Goal: Task Accomplishment & Management: Manage account settings

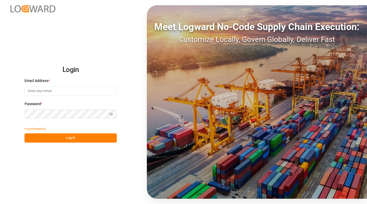
type input "julia.lopez@henkel.com"
click at [66, 138] on button "Log In" at bounding box center [70, 137] width 92 height 9
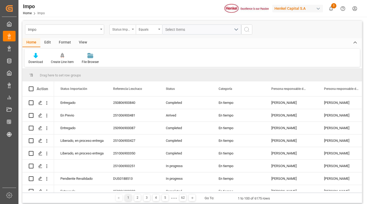
click at [129, 28] on div "Status Importación" at bounding box center [121, 29] width 18 height 6
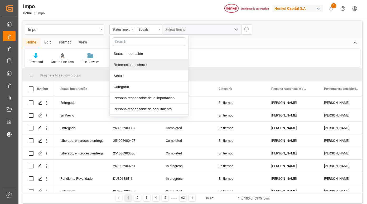
click at [136, 65] on div "Referencia Leschaco" at bounding box center [149, 64] width 78 height 11
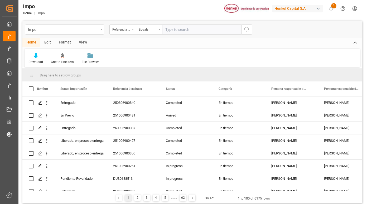
click at [177, 29] on input "text" at bounding box center [201, 29] width 79 height 10
type input "251006900481"
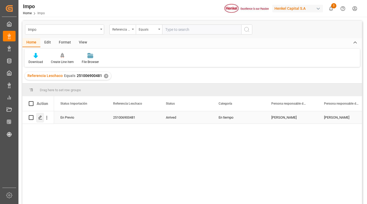
click at [41, 117] on polygon "Press SPACE to select this row." at bounding box center [40, 117] width 3 height 3
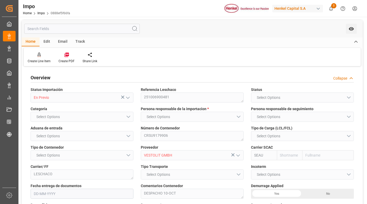
type input "Sealand"
type input "Sealand - A Maersk Company"
type input "0"
type input "1"
type input "20.544"
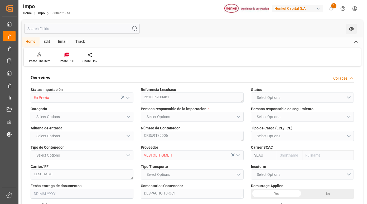
type input "16"
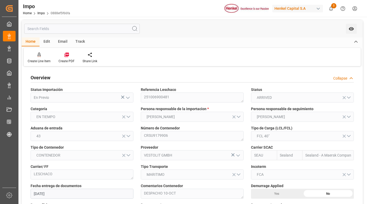
type input "[DATE]"
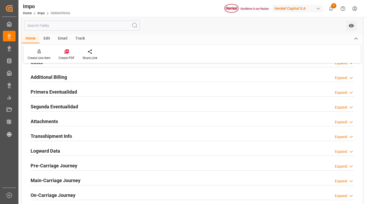
scroll to position [395, 0]
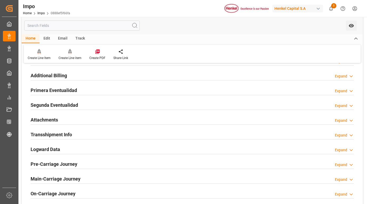
click at [69, 91] on h2 "Primera Eventualidad" at bounding box center [54, 90] width 46 height 7
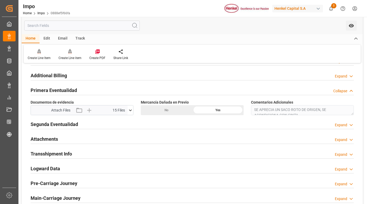
scroll to position [421, 0]
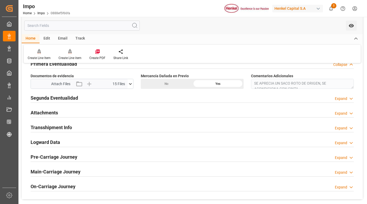
click at [132, 85] on icon at bounding box center [130, 84] width 6 height 6
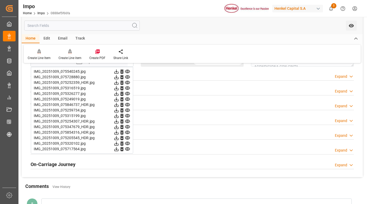
scroll to position [417, 0]
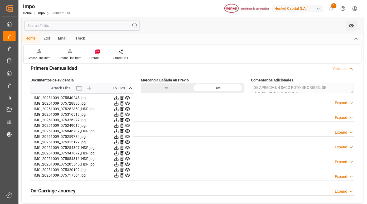
click at [126, 97] on icon at bounding box center [127, 97] width 5 height 3
click at [125, 102] on icon at bounding box center [128, 104] width 6 height 6
click at [127, 109] on icon at bounding box center [128, 109] width 6 height 6
click at [128, 114] on icon at bounding box center [127, 114] width 5 height 3
click at [127, 114] on icon at bounding box center [127, 114] width 5 height 3
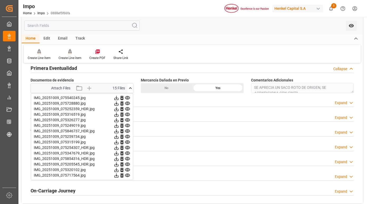
click at [127, 119] on icon at bounding box center [127, 119] width 5 height 3
click at [128, 126] on icon at bounding box center [128, 126] width 6 height 6
click at [127, 131] on icon at bounding box center [128, 131] width 6 height 6
click at [126, 137] on icon at bounding box center [128, 137] width 6 height 6
click at [127, 132] on icon at bounding box center [128, 131] width 6 height 6
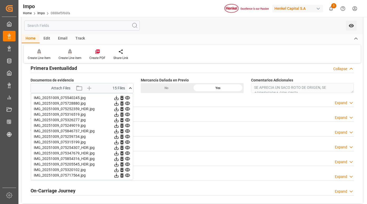
click at [128, 130] on icon at bounding box center [128, 131] width 6 height 6
click at [127, 137] on icon at bounding box center [128, 137] width 6 height 6
click at [127, 136] on icon at bounding box center [127, 136] width 5 height 3
click at [129, 141] on icon at bounding box center [128, 142] width 6 height 6
click at [127, 146] on icon at bounding box center [128, 148] width 6 height 6
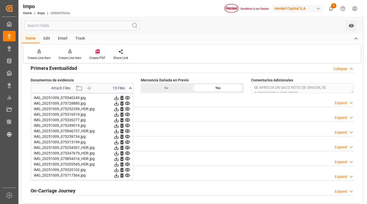
click at [127, 153] on icon at bounding box center [127, 152] width 5 height 3
click at [126, 157] on icon at bounding box center [127, 158] width 5 height 3
click at [127, 164] on icon at bounding box center [128, 164] width 6 height 6
click at [127, 169] on icon at bounding box center [128, 170] width 6 height 6
click at [127, 175] on icon at bounding box center [127, 175] width 5 height 3
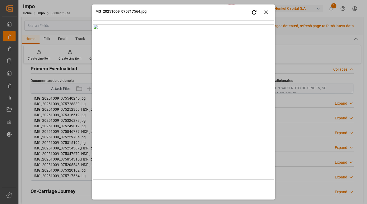
scroll to position [418, 0]
click at [210, 14] on div "IMG_20251009_075717564.jpg Retry Close preview" at bounding box center [183, 13] width 181 height 14
click at [265, 13] on icon "button" at bounding box center [266, 13] width 4 height 4
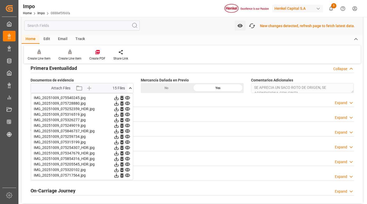
click at [130, 89] on icon at bounding box center [130, 88] width 6 height 6
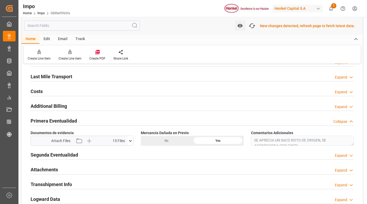
scroll to position [365, 0]
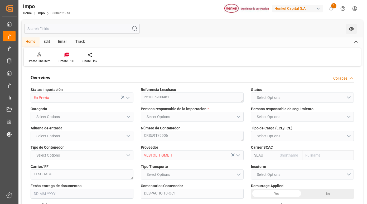
type input "Sealand"
type input "Sealand - A Maersk Company"
type input "0"
type input "1"
type input "20.544"
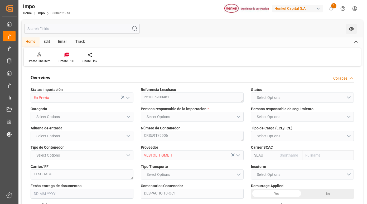
type input "16"
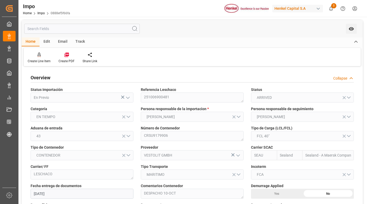
type input "[DATE]"
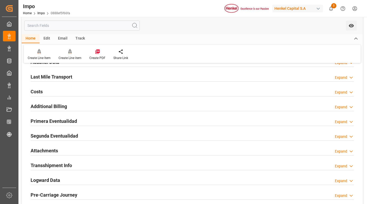
scroll to position [369, 0]
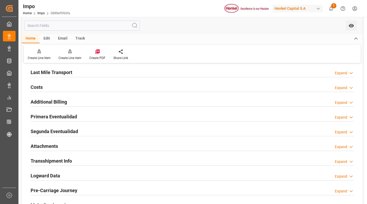
drag, startPoint x: 56, startPoint y: 114, endPoint x: 65, endPoint y: 115, distance: 9.3
click at [56, 114] on h2 "Primera Eventualidad" at bounding box center [54, 116] width 46 height 7
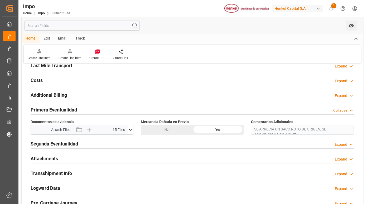
scroll to position [395, 0]
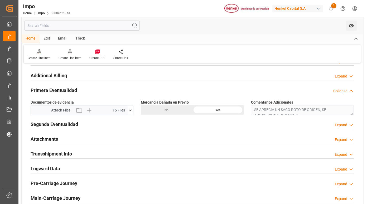
click at [131, 110] on icon at bounding box center [130, 110] width 3 height 2
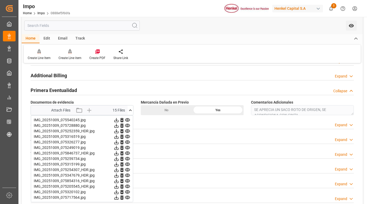
click at [131, 109] on icon at bounding box center [130, 110] width 6 height 6
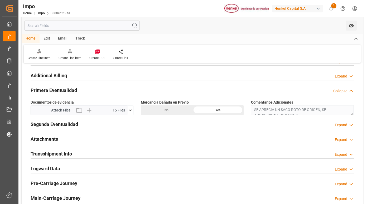
click at [71, 126] on h2 "Segunda Eventualidad" at bounding box center [54, 124] width 47 height 7
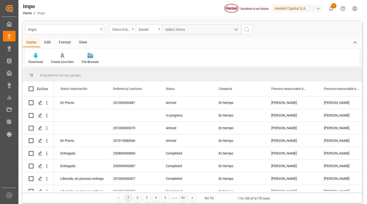
click at [129, 30] on div "Status Importación" at bounding box center [121, 29] width 18 height 6
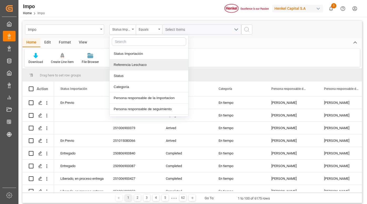
click at [131, 62] on div "Referencia Leschaco" at bounding box center [149, 64] width 78 height 11
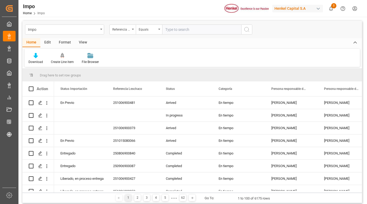
click at [177, 30] on input "text" at bounding box center [201, 29] width 79 height 10
type input "251006900481"
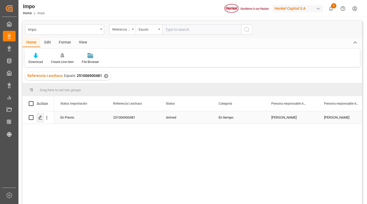
click at [40, 119] on icon "Press SPACE to select this row." at bounding box center [40, 117] width 4 height 4
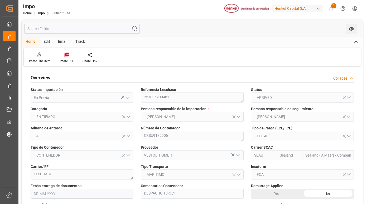
type input "Sealand"
type input "Sealand - A Maersk Company"
type input "0"
type input "1"
type input "20.544"
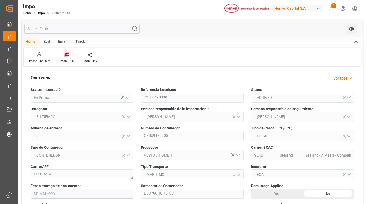
type input "16"
type input "[DATE]"
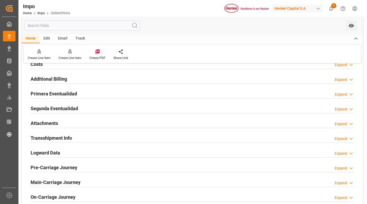
scroll to position [395, 0]
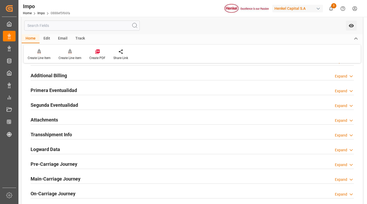
click at [65, 90] on h2 "Primera Eventualidad" at bounding box center [54, 90] width 46 height 7
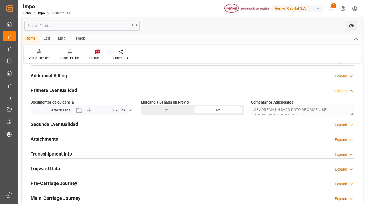
scroll to position [421, 0]
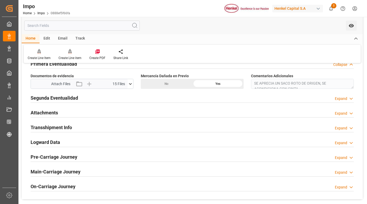
click at [133, 85] on div "Attach Files 15 Files IMG_20251009_075540245.jpg IMG_20251009_075728880.jpg IMG…" at bounding box center [82, 84] width 103 height 10
click at [132, 87] on button at bounding box center [130, 83] width 6 height 9
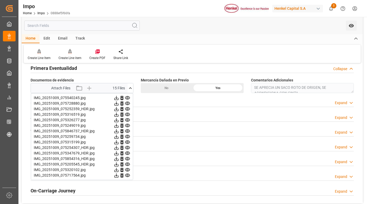
scroll to position [417, 0]
click at [128, 97] on icon at bounding box center [128, 98] width 6 height 6
click at [129, 103] on icon at bounding box center [128, 104] width 6 height 6
click at [127, 109] on icon at bounding box center [128, 109] width 6 height 6
click at [128, 114] on icon at bounding box center [127, 114] width 5 height 3
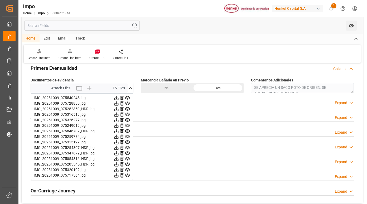
click at [127, 119] on icon at bounding box center [128, 120] width 6 height 6
click at [127, 126] on icon at bounding box center [128, 126] width 6 height 6
click at [126, 132] on icon at bounding box center [128, 131] width 6 height 6
click at [127, 136] on icon at bounding box center [128, 137] width 6 height 6
click at [127, 142] on icon at bounding box center [127, 141] width 5 height 3
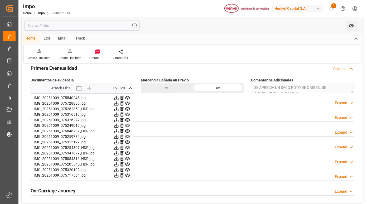
click at [127, 148] on icon at bounding box center [128, 148] width 6 height 6
click at [128, 153] on icon at bounding box center [128, 153] width 6 height 6
click at [129, 157] on icon at bounding box center [128, 159] width 6 height 6
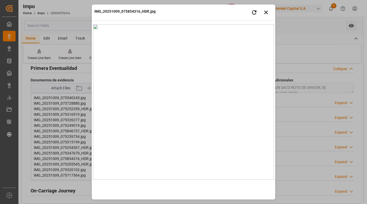
click at [181, 9] on div "IMG_20251009_075854316_HDR.jpg Retry Close preview" at bounding box center [183, 13] width 181 height 14
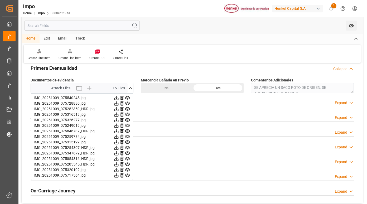
click at [127, 145] on icon at bounding box center [128, 148] width 6 height 6
click at [127, 153] on icon at bounding box center [128, 153] width 6 height 6
click at [127, 158] on icon at bounding box center [127, 158] width 5 height 3
click at [127, 164] on icon at bounding box center [128, 164] width 6 height 6
click at [127, 170] on icon at bounding box center [128, 170] width 6 height 6
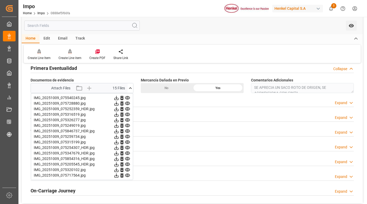
click at [127, 170] on icon at bounding box center [128, 170] width 6 height 6
click at [128, 173] on icon at bounding box center [128, 176] width 6 height 6
